Goal: Check status: Check status

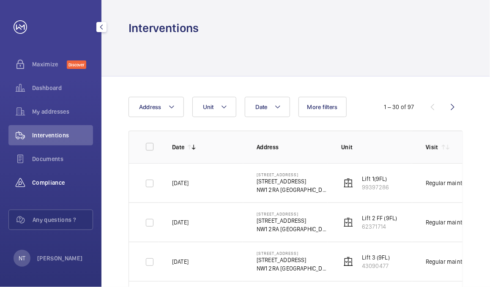
click at [51, 186] on span "Compliance" at bounding box center [62, 182] width 61 height 8
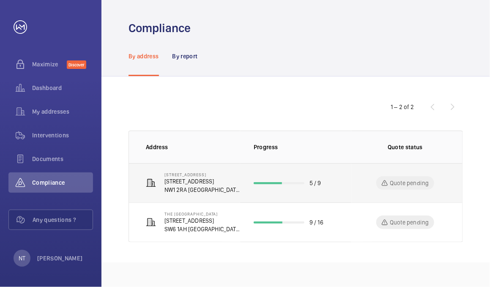
click at [281, 180] on td "5 / 9" at bounding box center [295, 182] width 111 height 39
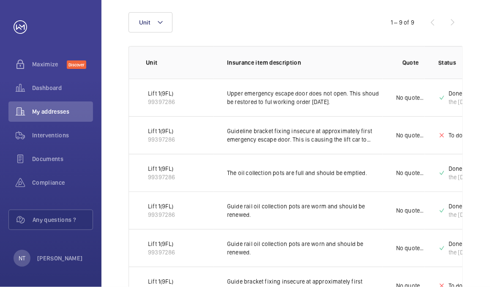
scroll to position [126, 0]
